Goal: Task Accomplishment & Management: Use online tool/utility

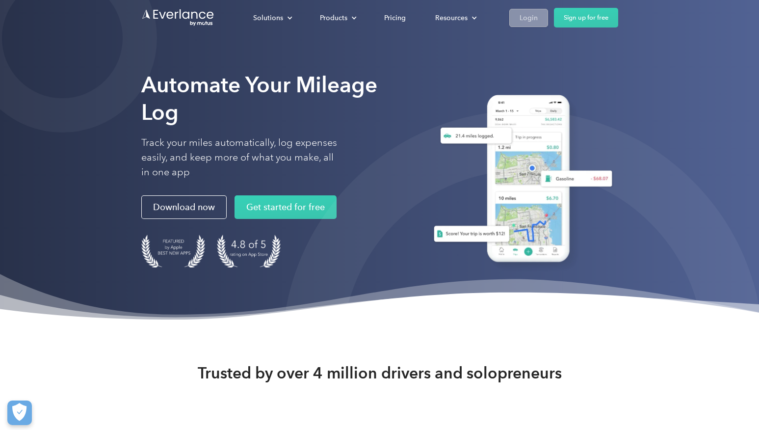
click at [526, 16] on div "Login" at bounding box center [529, 18] width 18 height 12
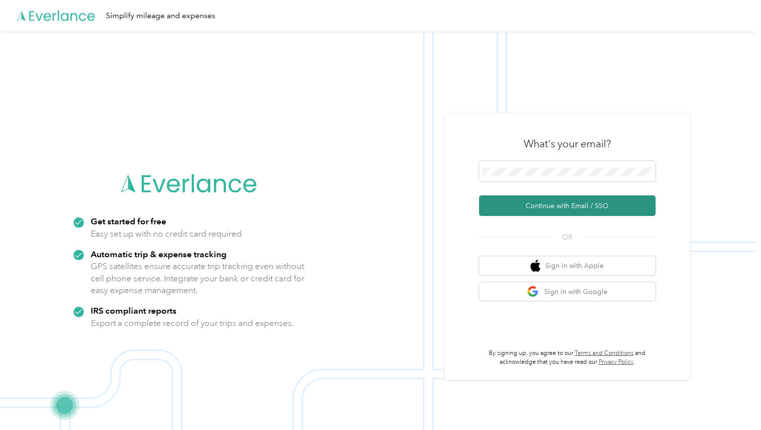
click at [541, 203] on button "Continue with Email / SSO" at bounding box center [567, 205] width 177 height 21
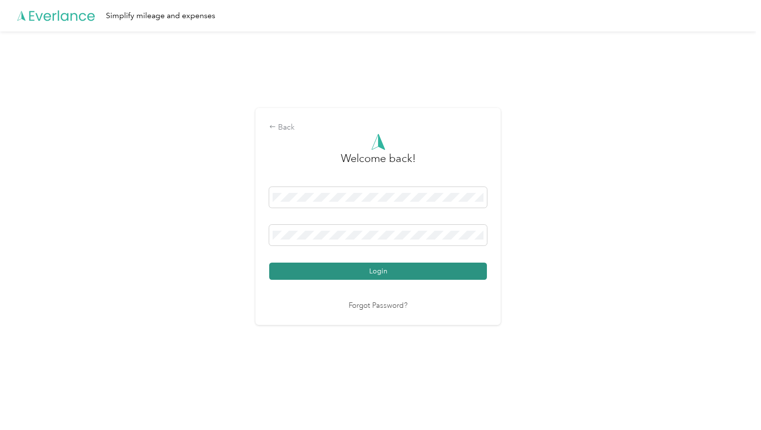
click at [454, 269] on button "Login" at bounding box center [378, 270] width 218 height 17
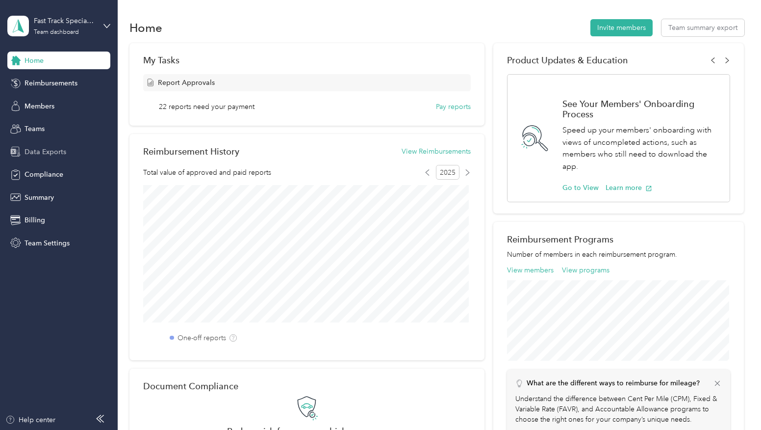
click at [34, 153] on span "Data Exports" at bounding box center [46, 152] width 42 height 10
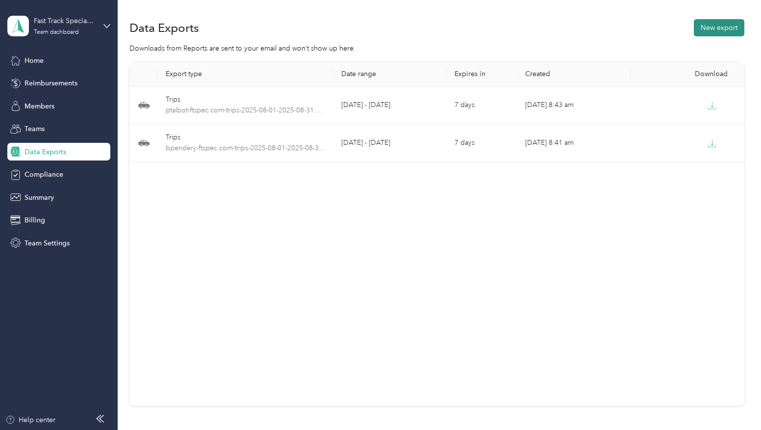
click at [712, 28] on button "New export" at bounding box center [719, 27] width 51 height 17
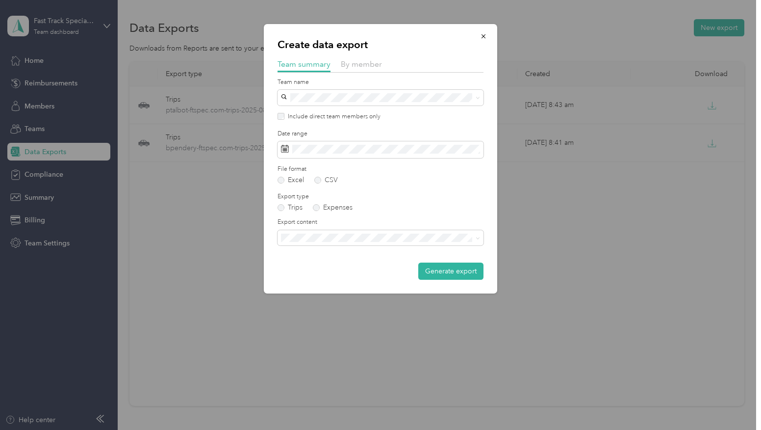
click at [354, 69] on div "By member" at bounding box center [361, 64] width 41 height 12
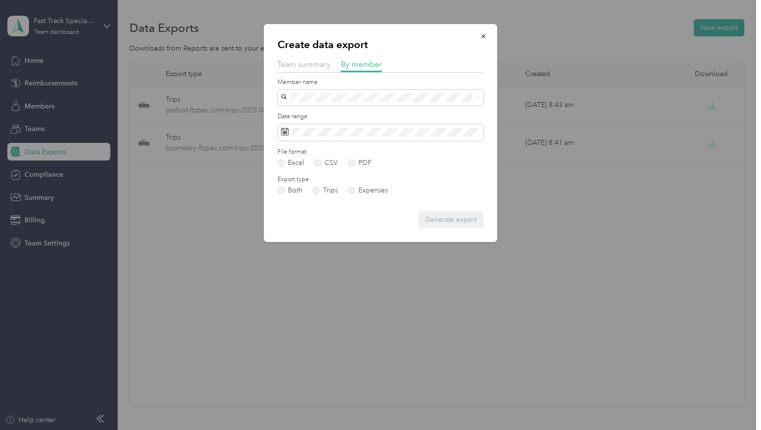
click at [328, 152] on li "[PERSON_NAME]" at bounding box center [381, 147] width 206 height 17
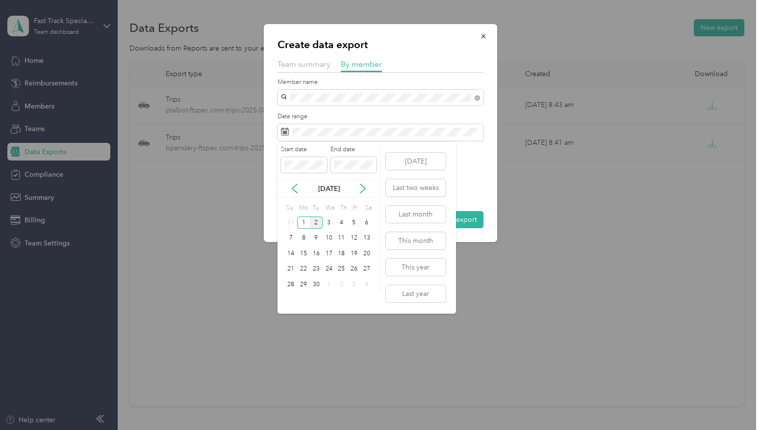
click at [292, 182] on div "[DATE]" at bounding box center [329, 189] width 103 height 18
click at [292, 189] on icon at bounding box center [295, 188] width 10 height 10
click at [352, 220] on div "1" at bounding box center [354, 222] width 13 height 12
click at [291, 299] on div "31" at bounding box center [291, 300] width 13 height 12
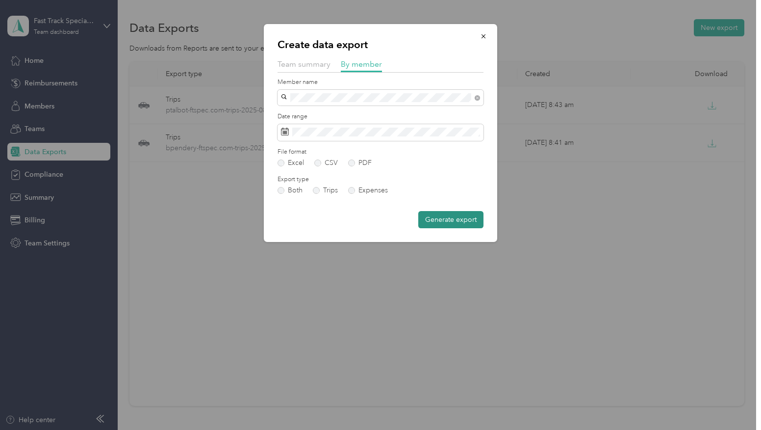
click at [445, 219] on button "Generate export" at bounding box center [450, 219] width 65 height 17
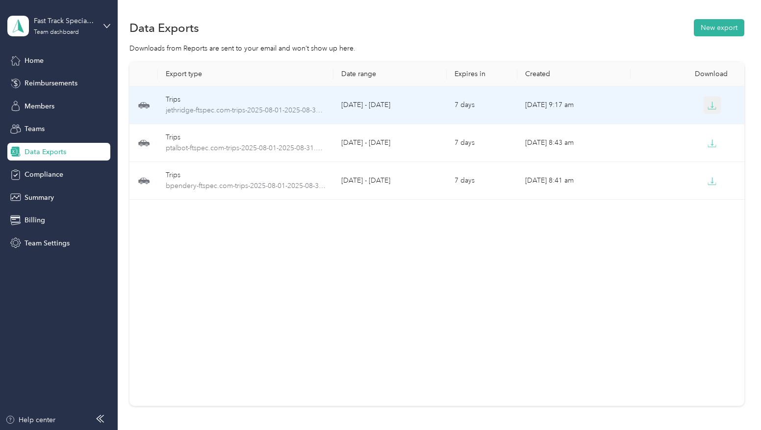
click at [708, 103] on icon "button" at bounding box center [712, 105] width 9 height 9
